Goal: Find specific page/section: Find specific page/section

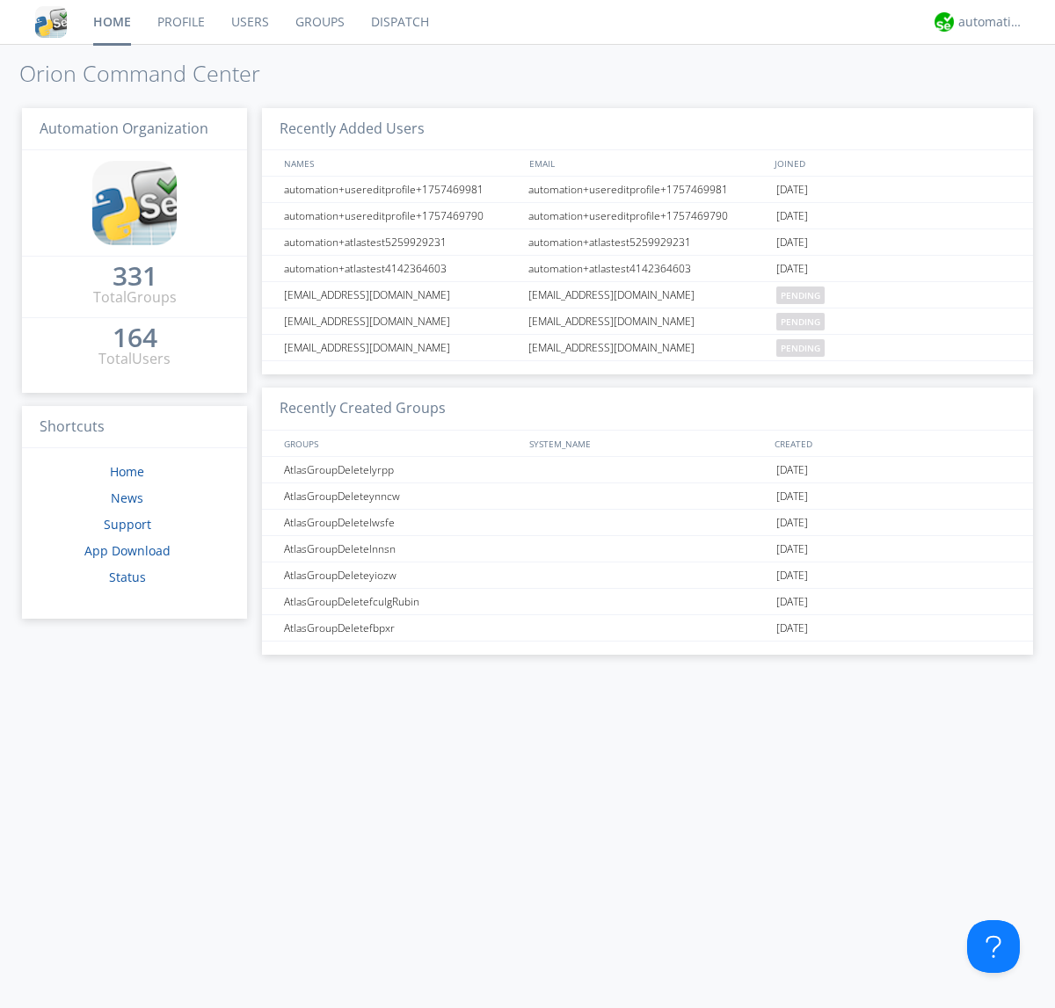
click at [398, 22] on link "Dispatch" at bounding box center [400, 22] width 84 height 44
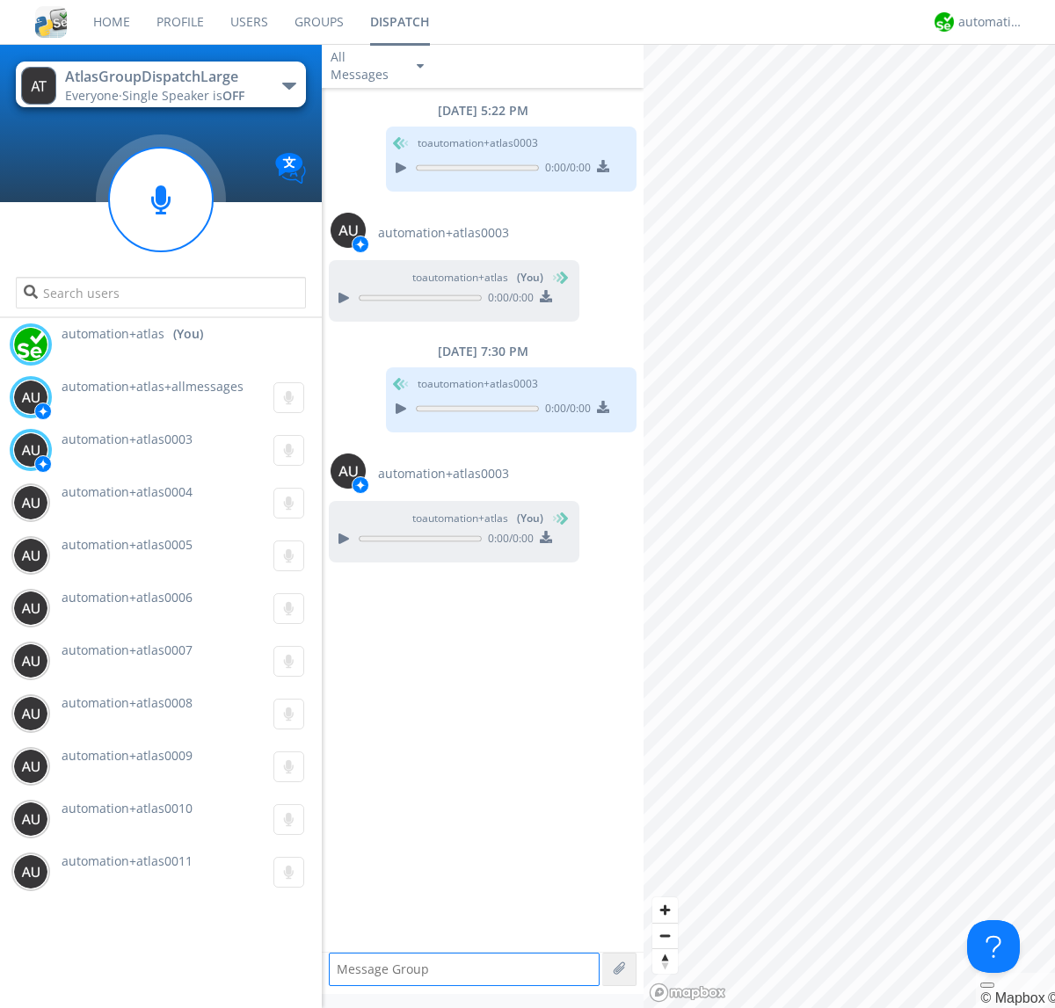
click at [288, 85] on div "button" at bounding box center [289, 86] width 14 height 7
click at [0, 0] on span "AtlasGroupDispatch" at bounding box center [0, 0] width 0 height 0
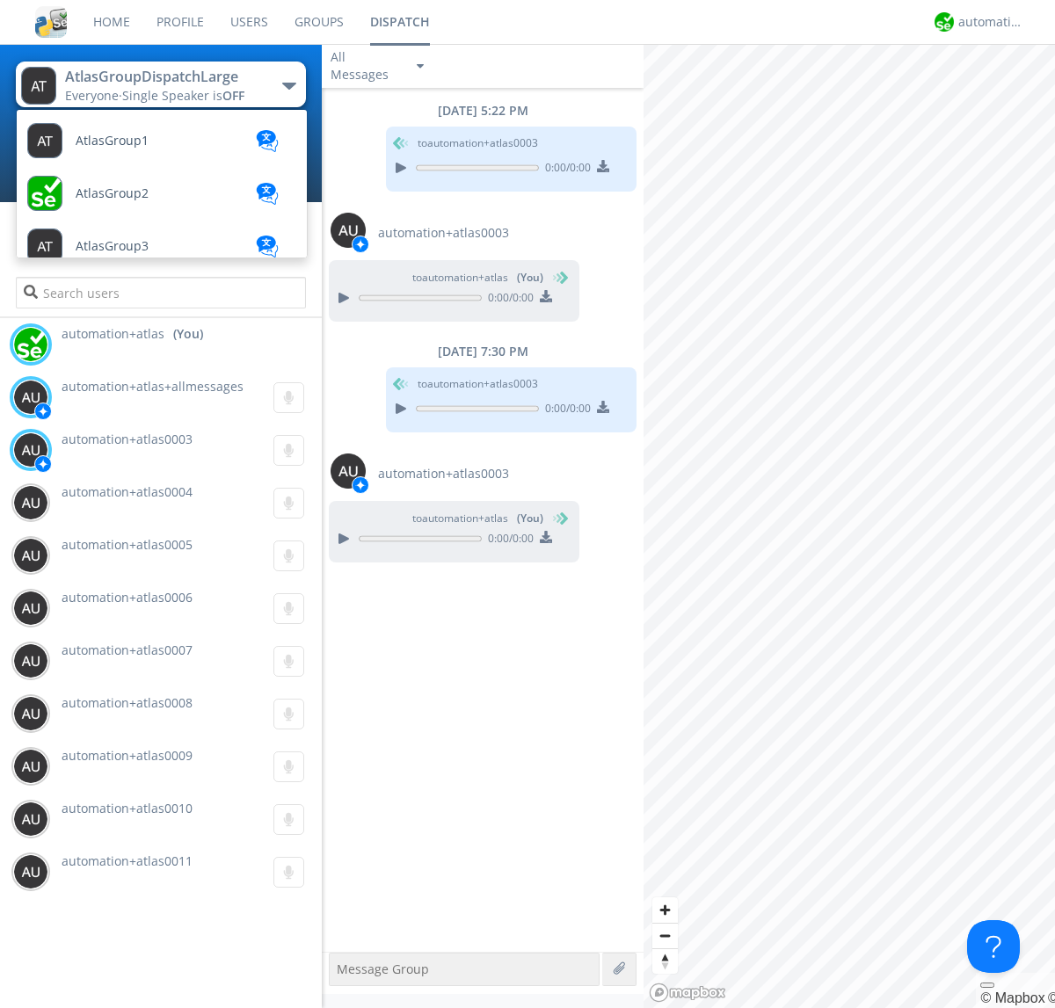
scroll to position [101, 0]
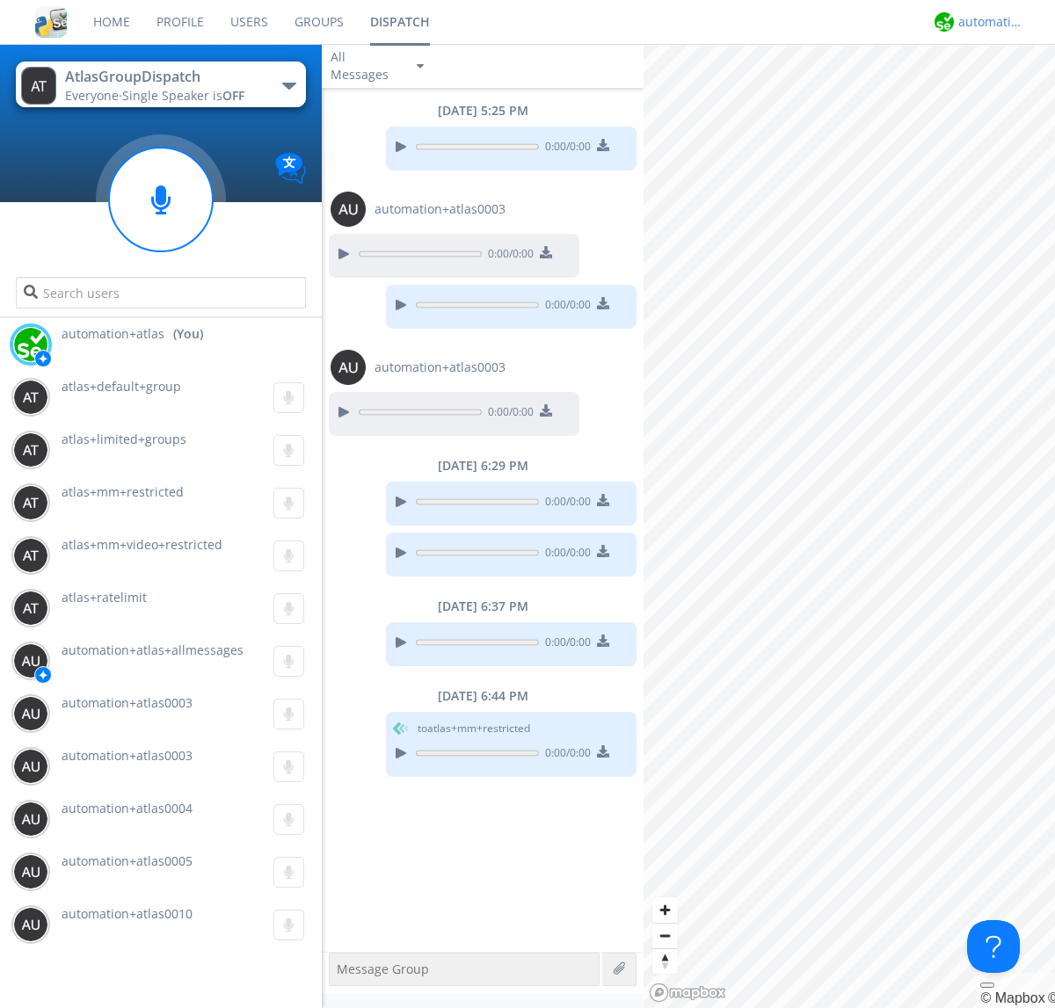
click at [986, 22] on div "automation+atlas" at bounding box center [991, 22] width 66 height 18
